Goal: Complete application form: Complete application form

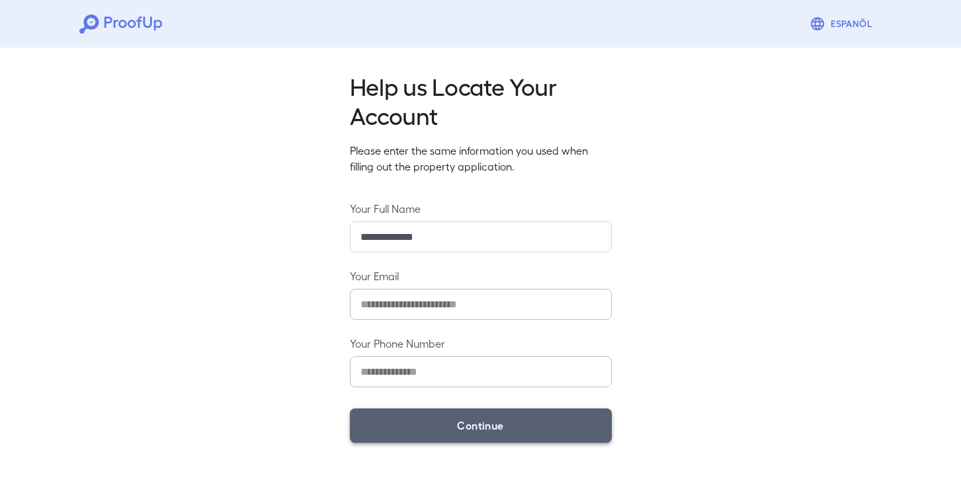
click at [487, 434] on button "Continue" at bounding box center [481, 426] width 262 height 34
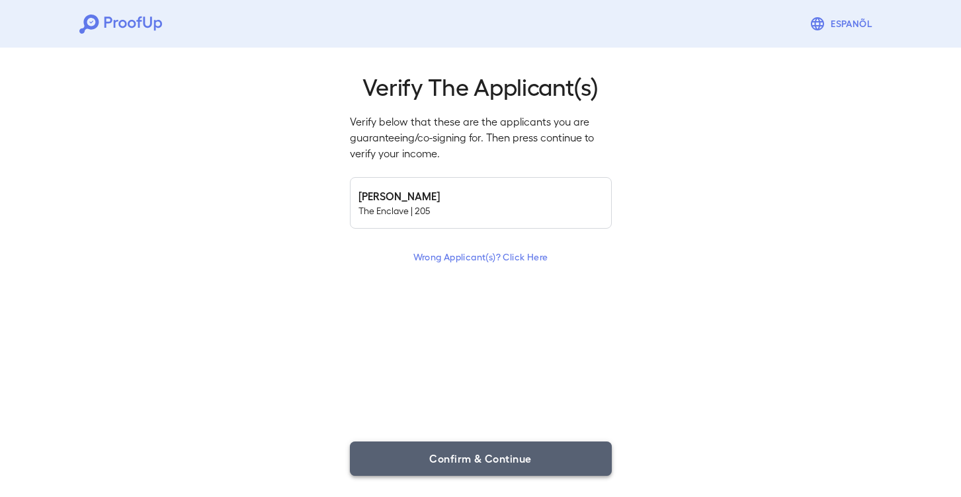
click at [495, 456] on button "Confirm & Continue" at bounding box center [481, 459] width 262 height 34
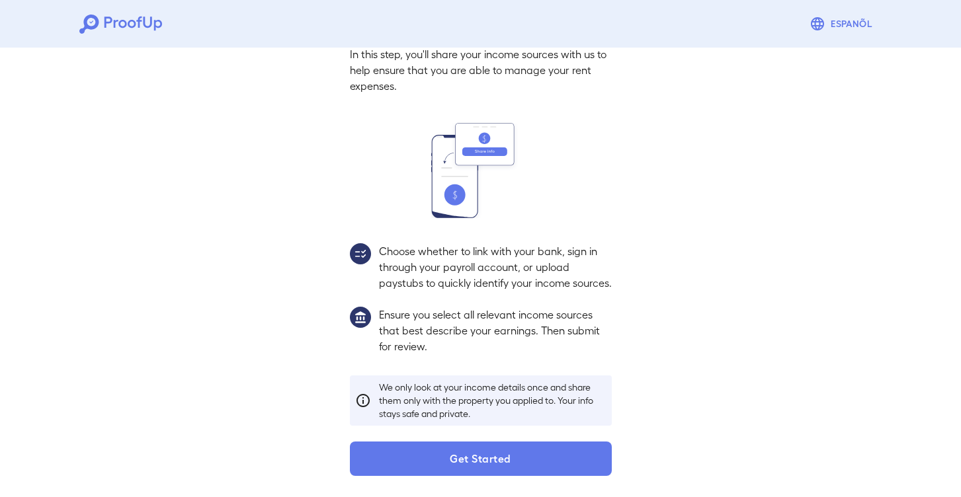
scroll to position [83, 0]
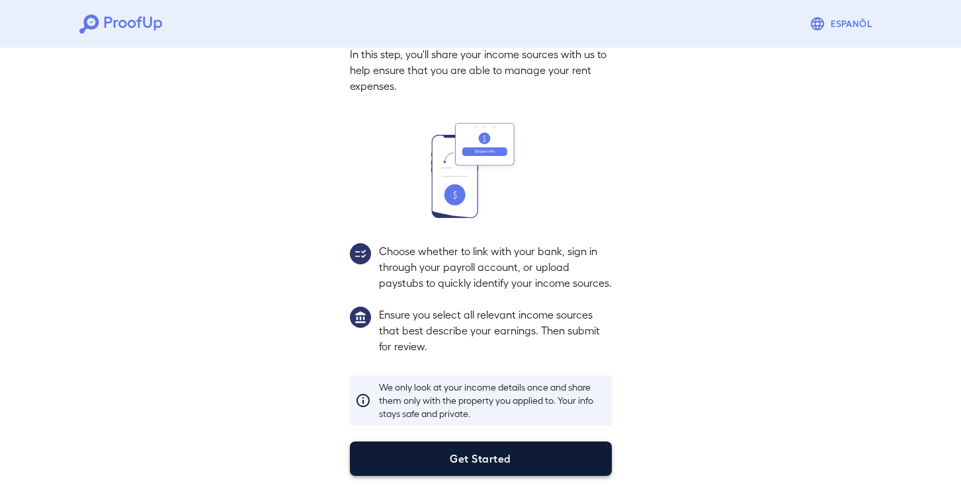
click at [479, 457] on button "Get Started" at bounding box center [481, 459] width 262 height 34
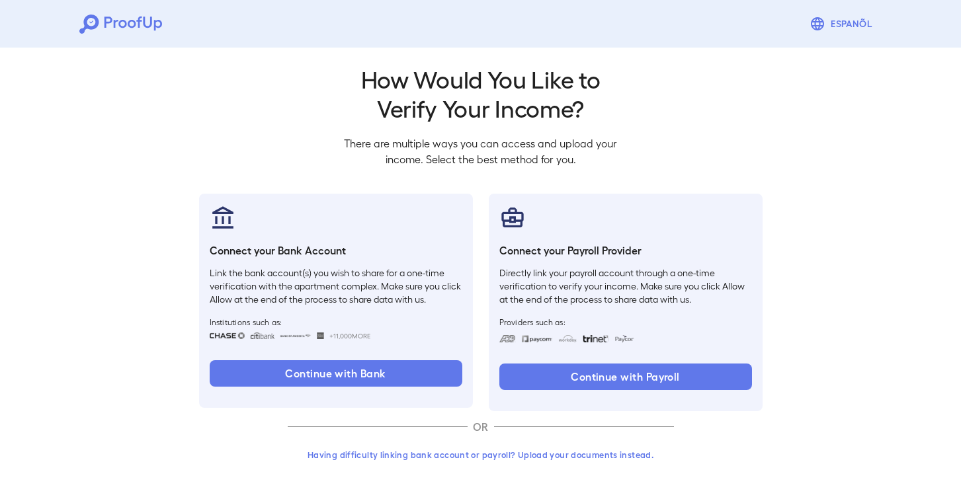
scroll to position [7, 0]
click at [501, 456] on button "Having difficulty linking bank account or payroll? Upload your documents instea…" at bounding box center [481, 456] width 386 height 24
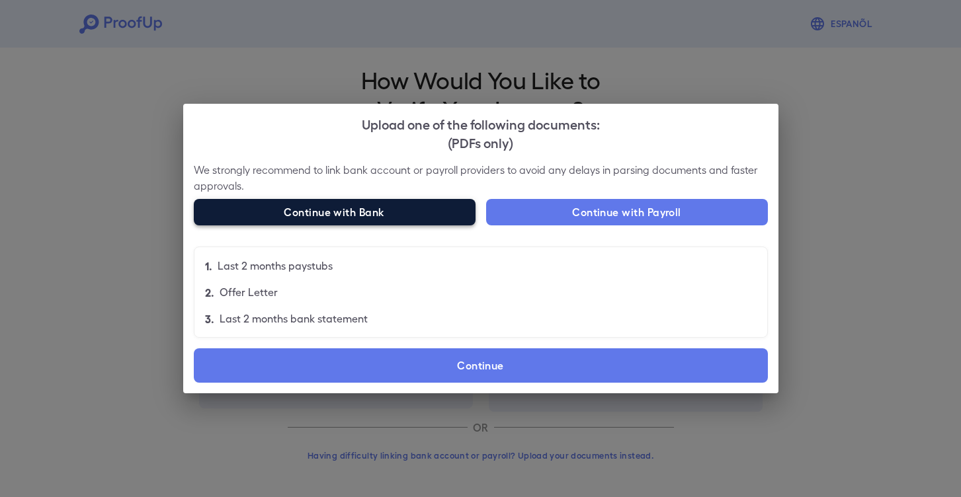
click at [405, 212] on button "Continue with Bank" at bounding box center [335, 212] width 282 height 26
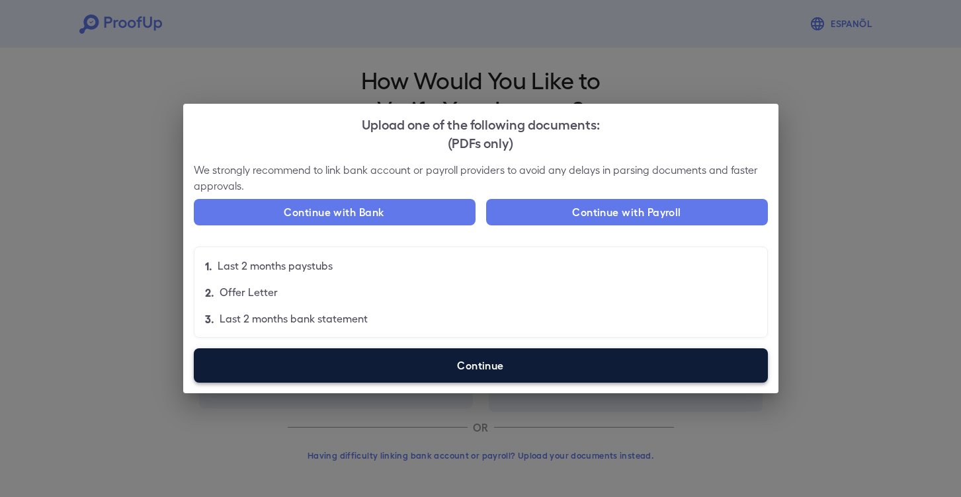
click at [434, 364] on label "Continue" at bounding box center [481, 366] width 574 height 34
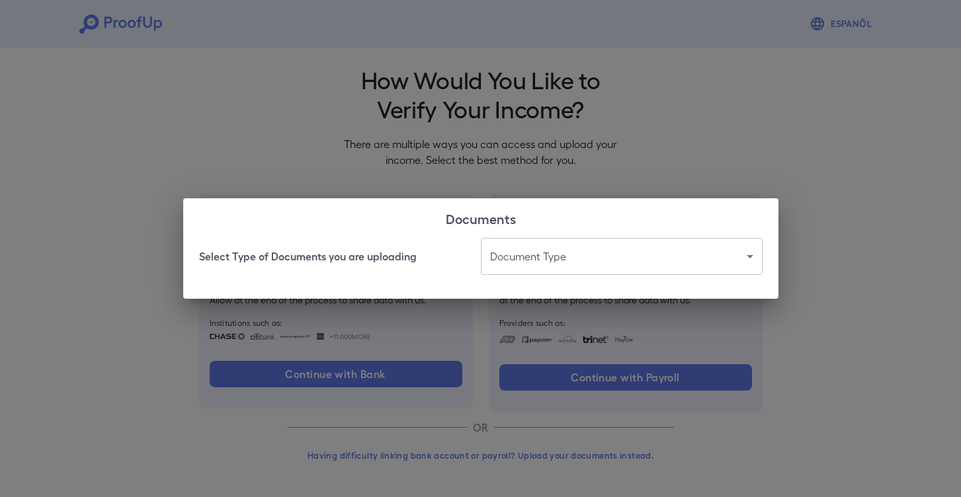
click at [544, 251] on body "Espanõl Go back How Would You Like to Verify Your Income? There are multiple wa…" at bounding box center [480, 245] width 961 height 505
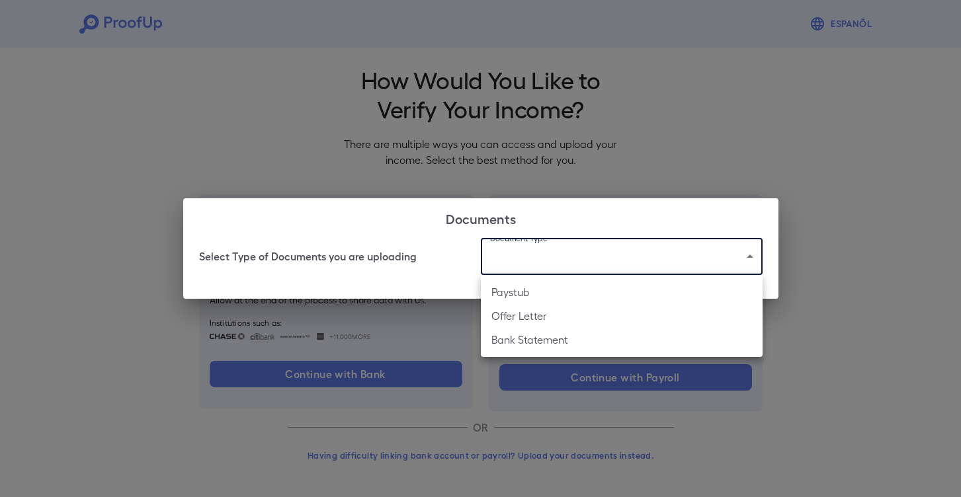
click at [525, 292] on li "Paystub" at bounding box center [622, 292] width 282 height 24
type input "*******"
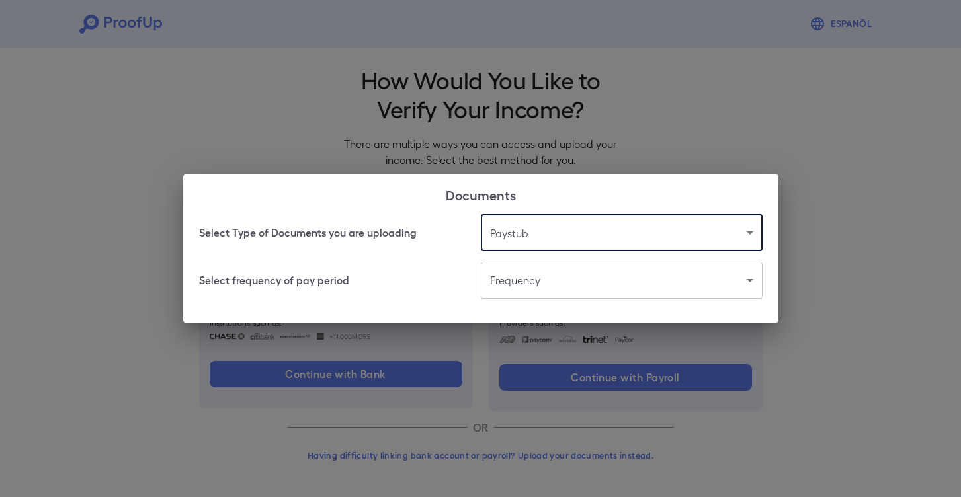
click at [536, 278] on body "Espanõl Go back How Would You Like to Verify Your Income? There are multiple wa…" at bounding box center [480, 245] width 961 height 505
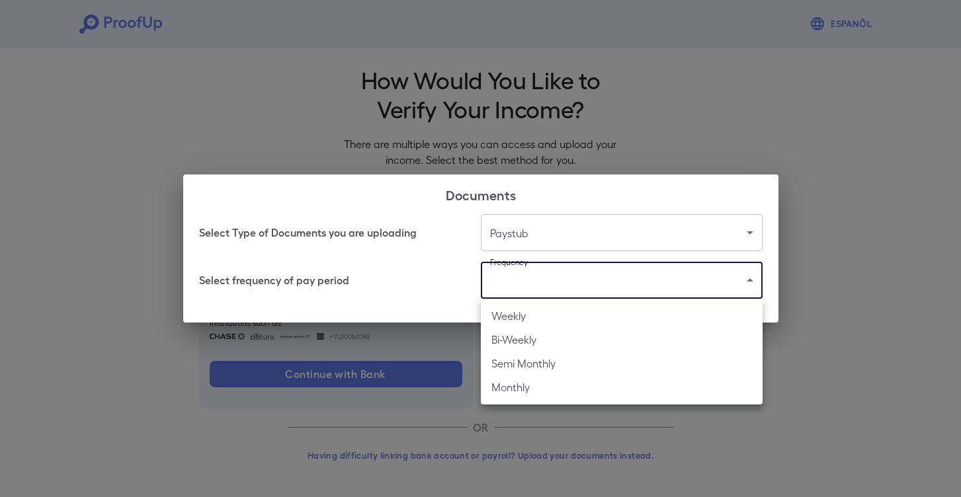
click at [523, 384] on li "Monthly" at bounding box center [622, 388] width 282 height 24
type input "*******"
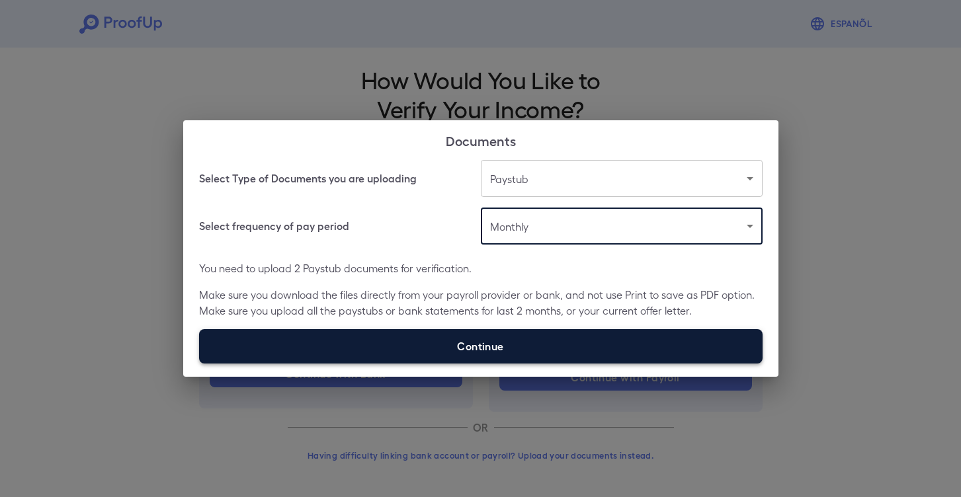
click at [517, 345] on label "Continue" at bounding box center [480, 346] width 563 height 34
click at [200, 363] on input "Continue" at bounding box center [199, 363] width 1 height 1
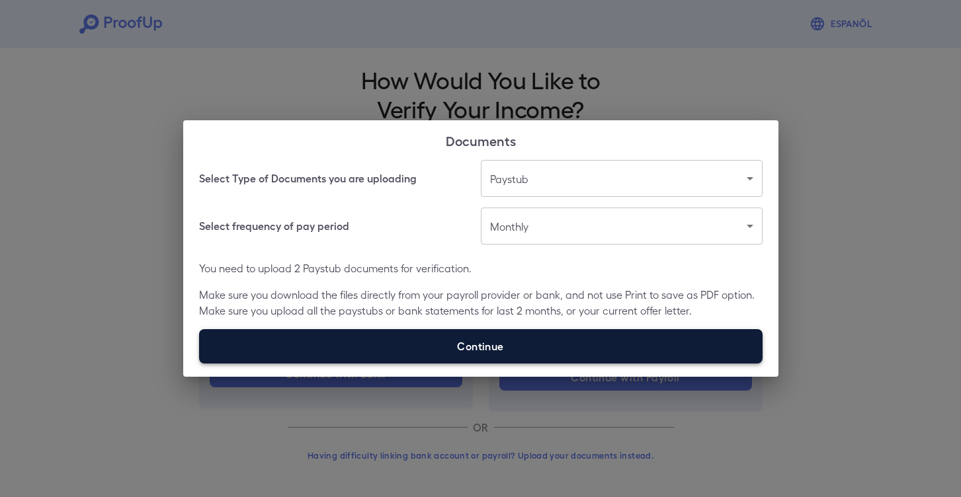
type input "**********"
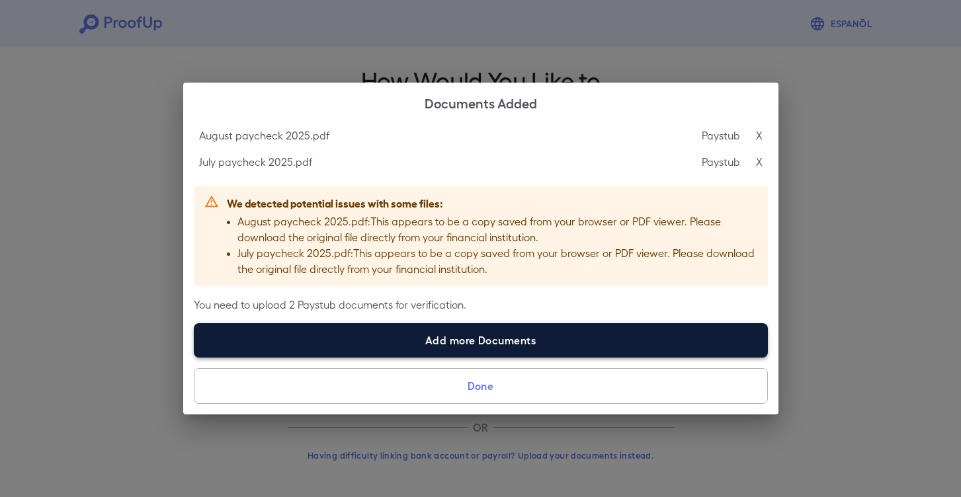
click at [450, 341] on label "Add more Documents" at bounding box center [481, 340] width 574 height 34
click at [194, 357] on input "Add more Documents" at bounding box center [194, 357] width 1 height 1
click at [478, 346] on label "Add more Documents" at bounding box center [481, 340] width 574 height 34
click at [194, 357] on input "Add more Documents" at bounding box center [194, 357] width 1 height 1
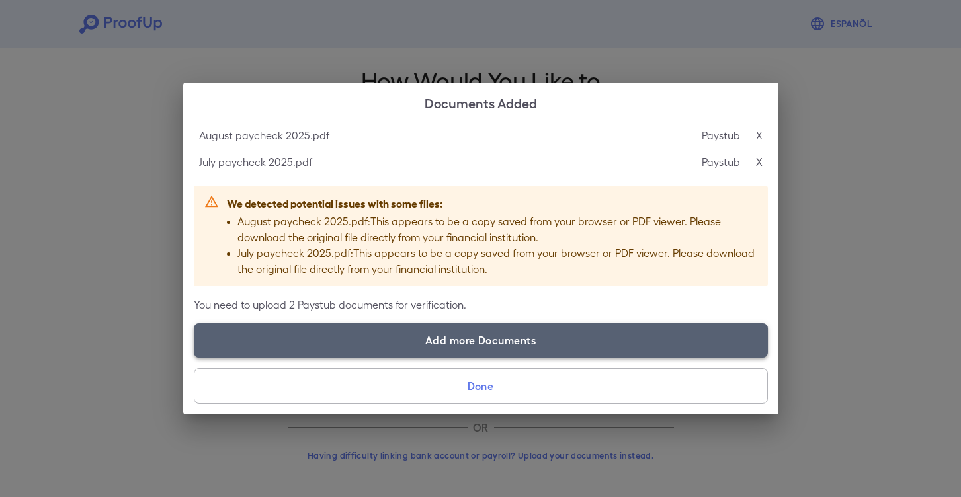
click at [468, 341] on label "Add more Documents" at bounding box center [481, 340] width 574 height 34
click at [194, 357] on input "Add more Documents" at bounding box center [194, 357] width 1 height 1
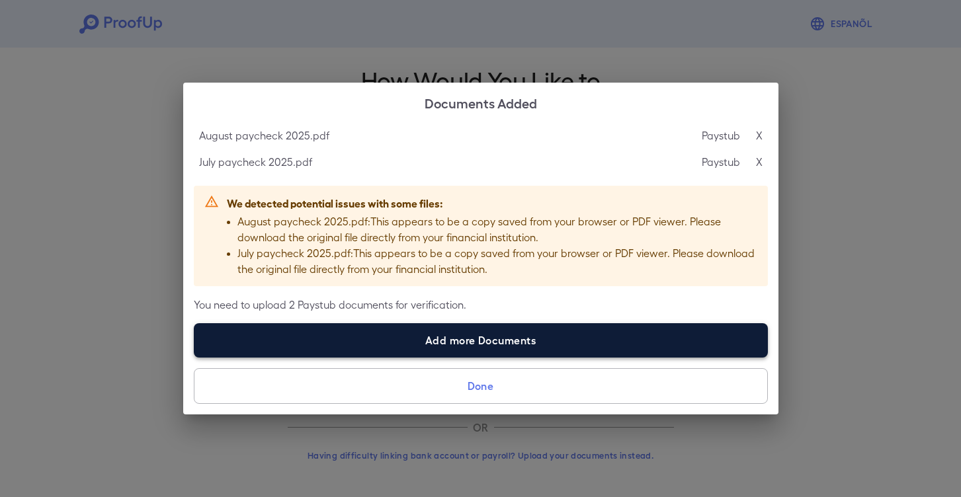
type input "**********"
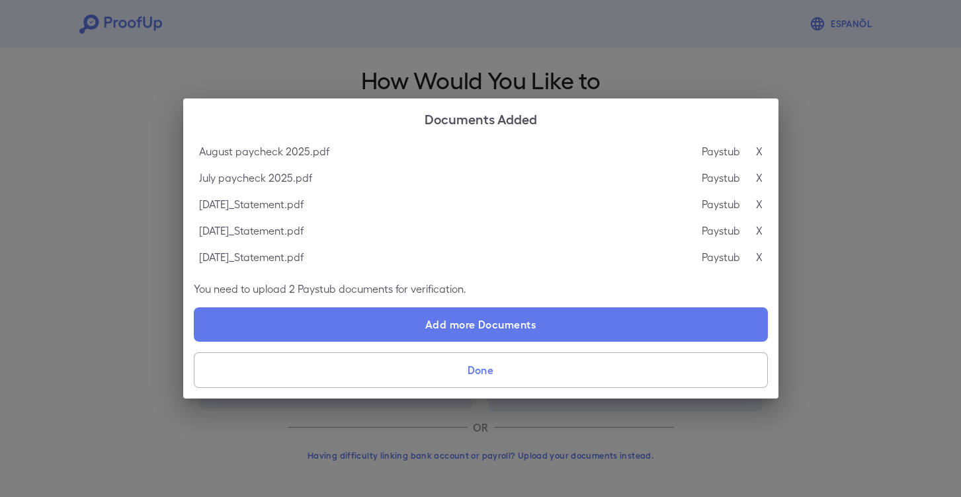
click at [617, 378] on button "Done" at bounding box center [481, 371] width 574 height 36
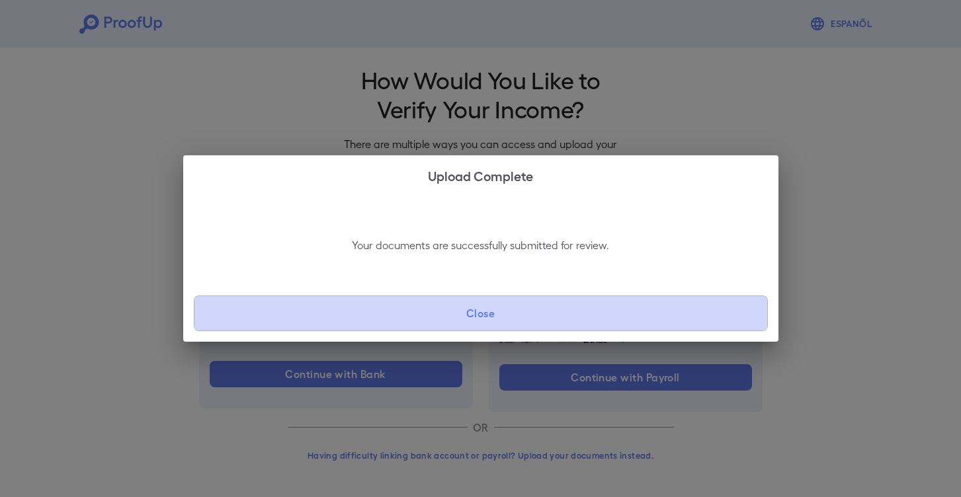
click at [484, 319] on button "Close" at bounding box center [481, 314] width 574 height 36
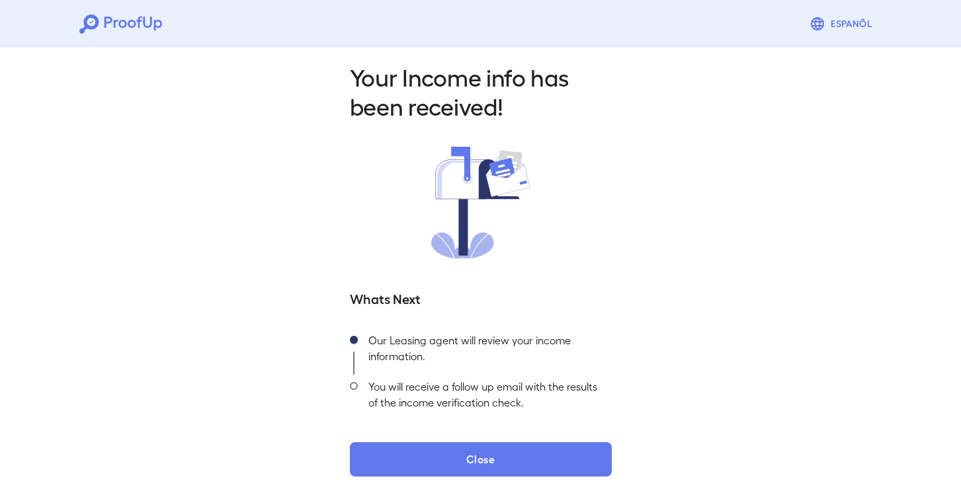
scroll to position [9, 0]
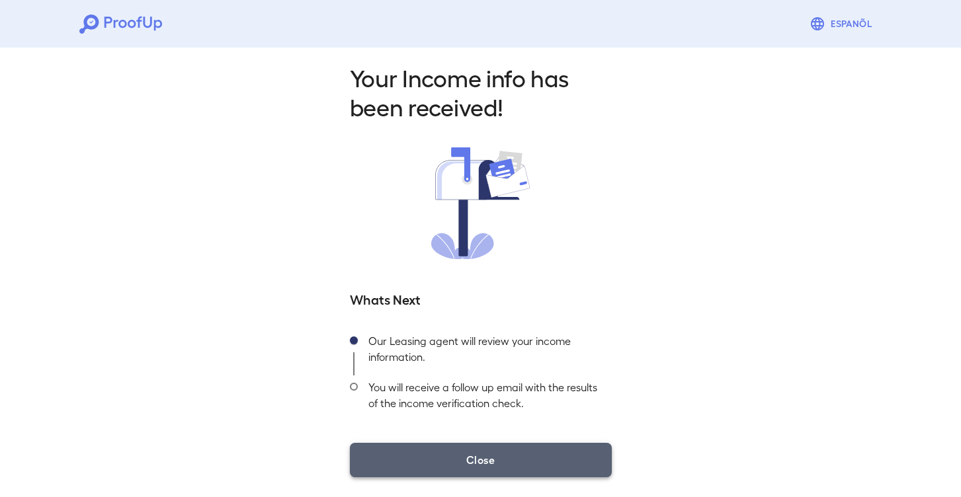
click at [481, 455] on button "Close" at bounding box center [481, 460] width 262 height 34
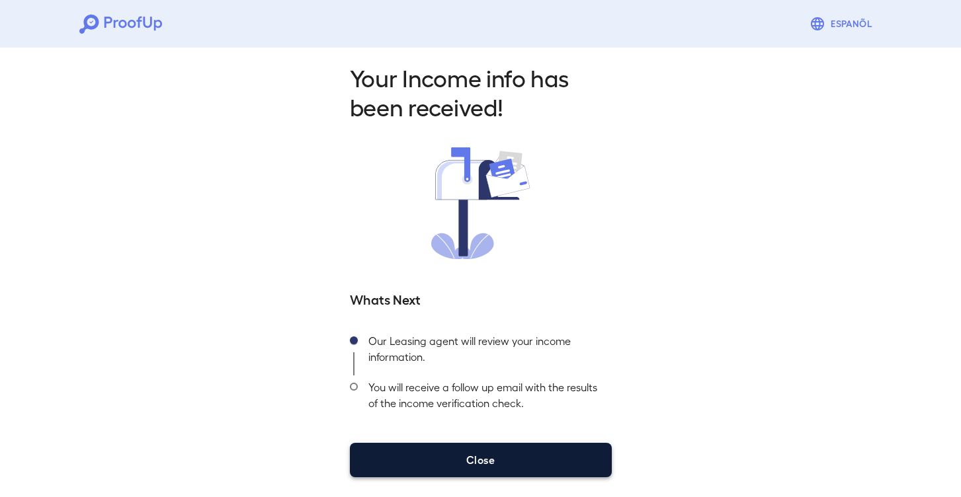
click at [472, 461] on button "Close" at bounding box center [481, 460] width 262 height 34
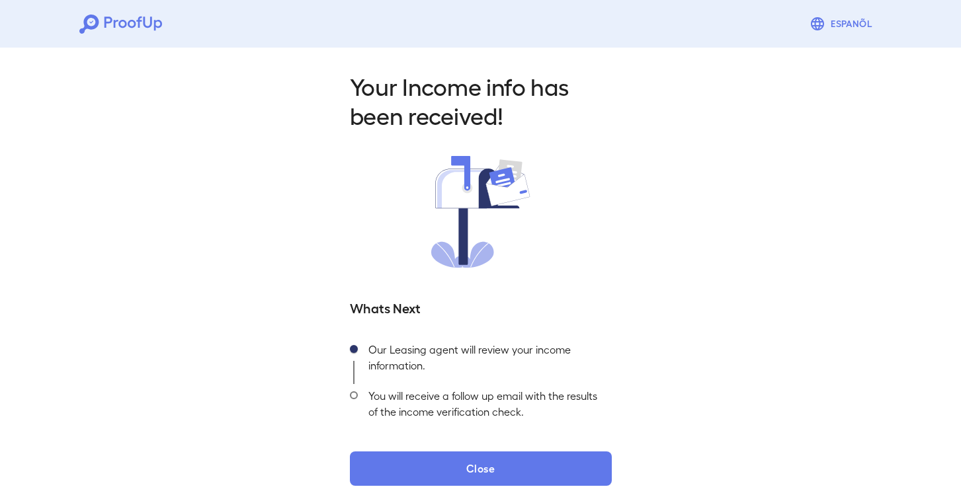
scroll to position [0, 0]
